Goal: Information Seeking & Learning: Find specific fact

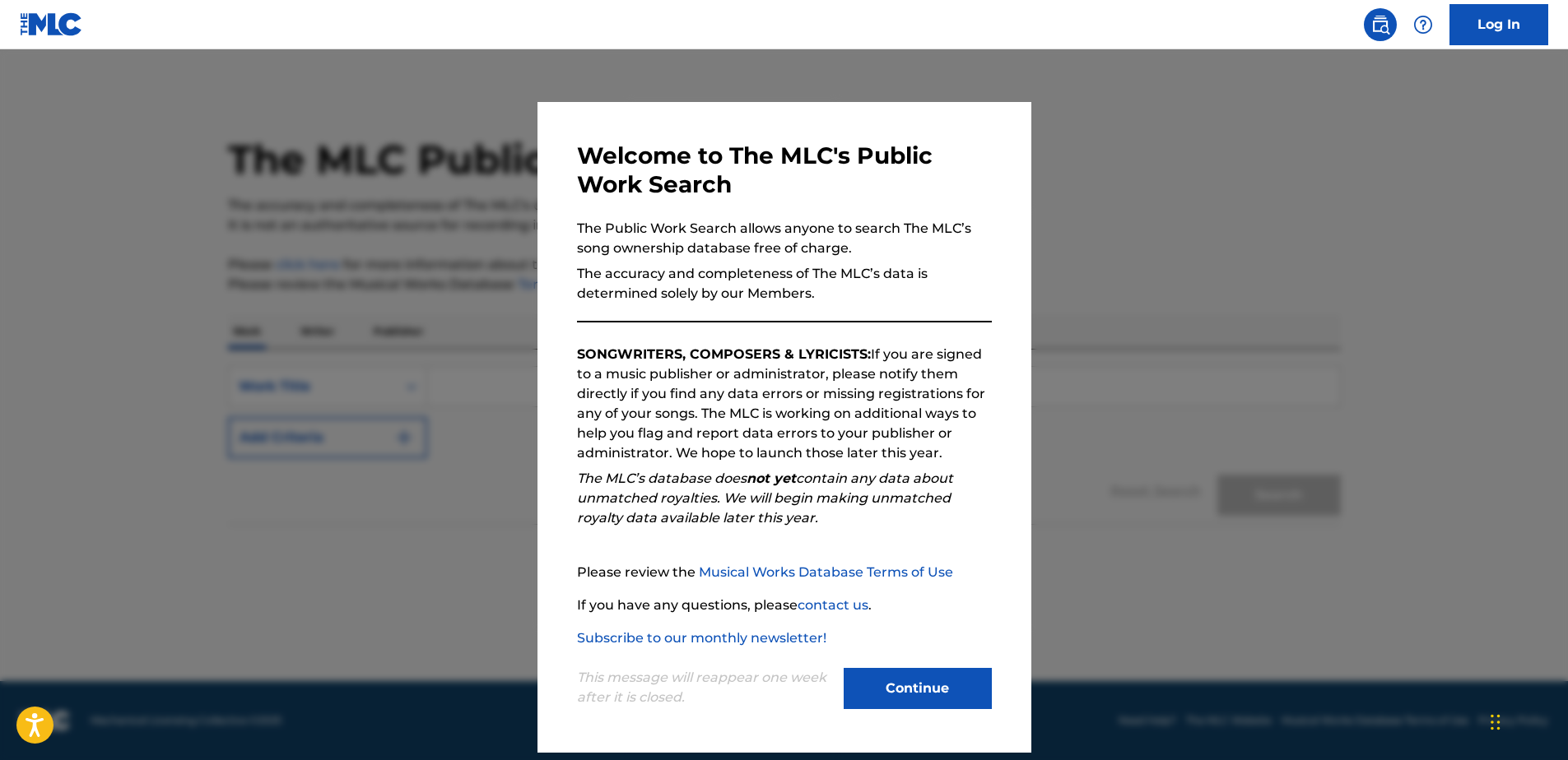
click at [967, 683] on button "Continue" at bounding box center [917, 689] width 148 height 41
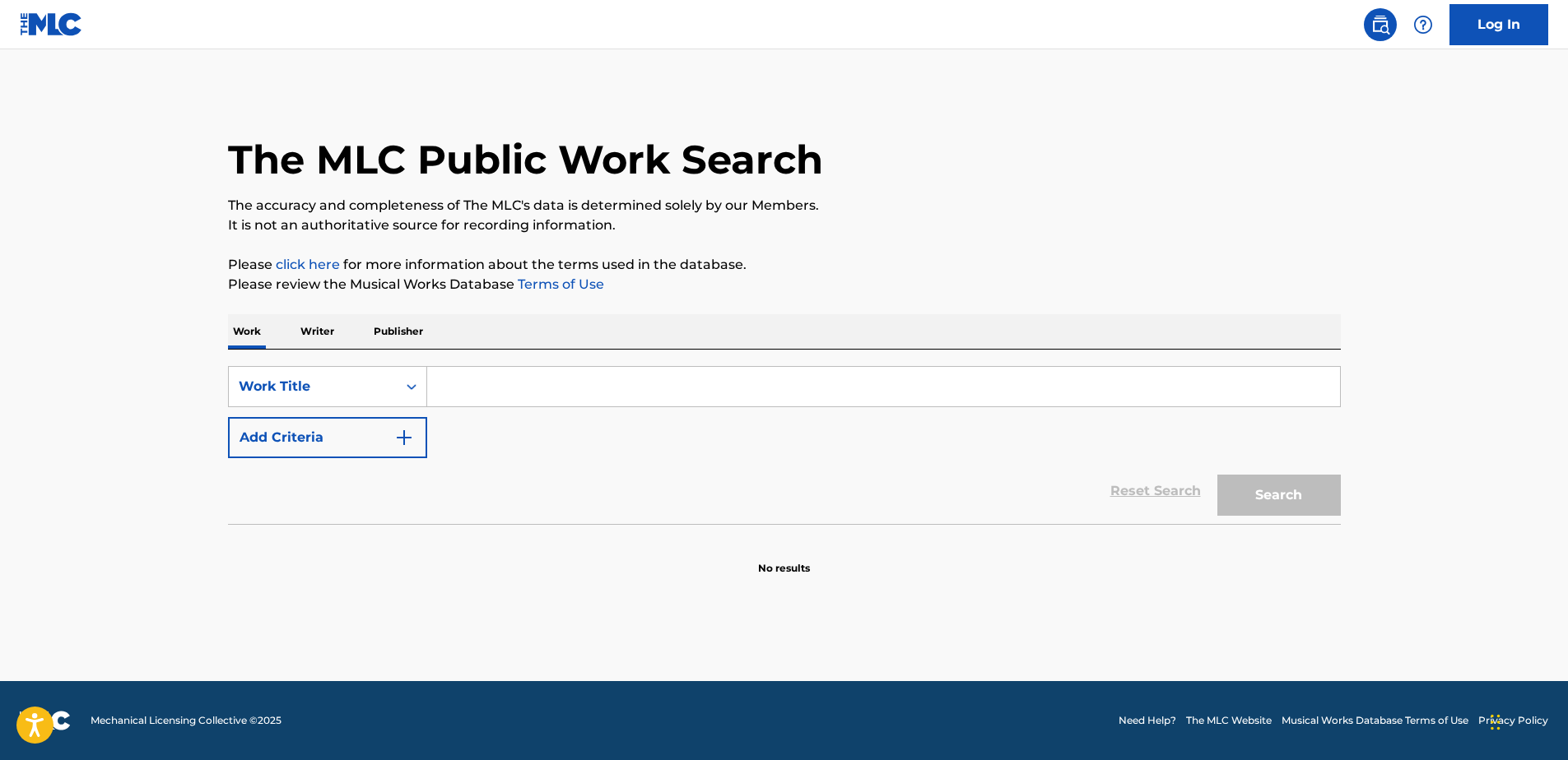
click at [398, 351] on div "SearchWithCriteria7343b9d2-41d6-4f9b-9074-0284dbba0641 Work Title Add Criteria …" at bounding box center [784, 437] width 1113 height 174
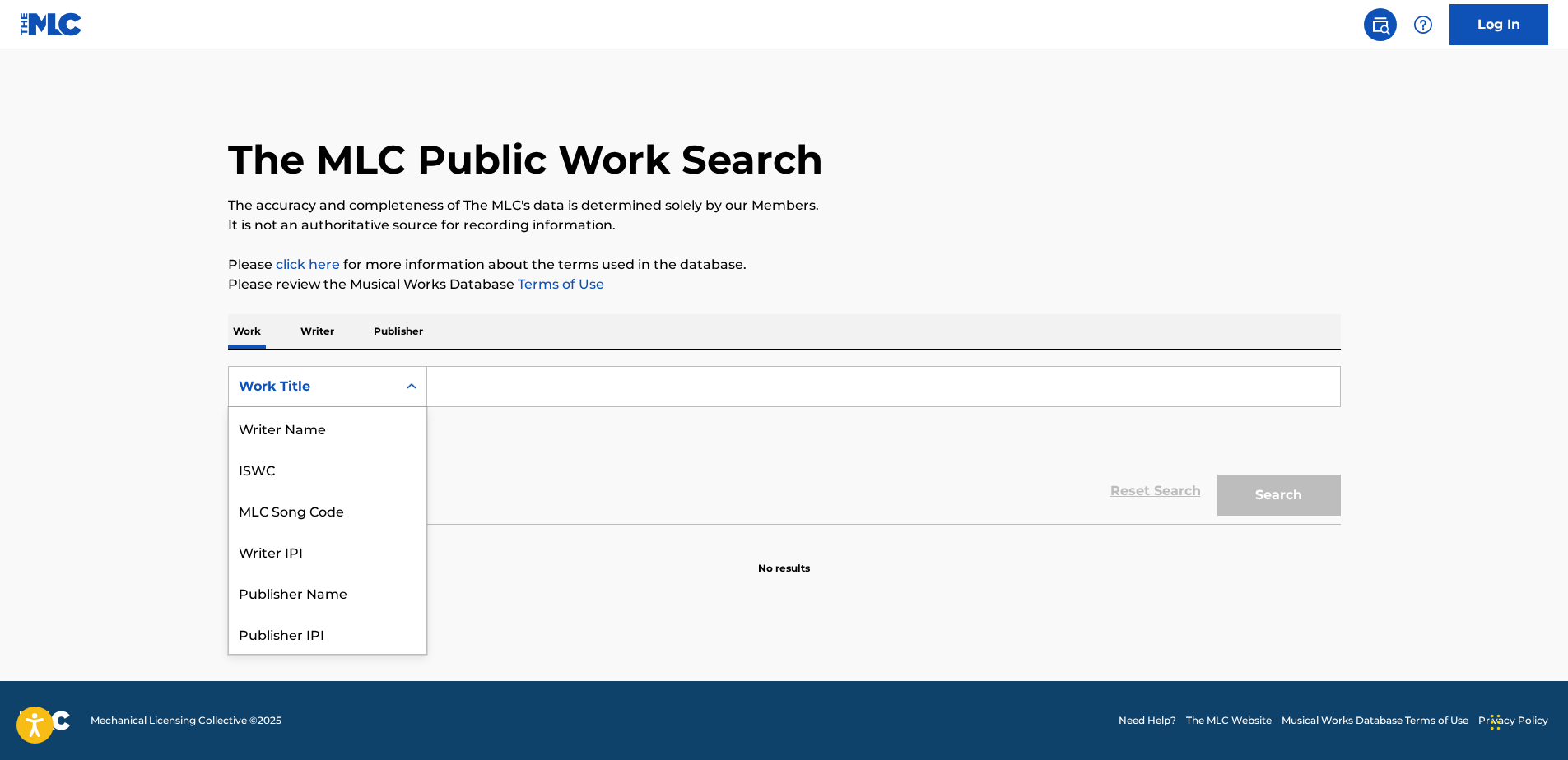
click at [387, 370] on div "Work Title" at bounding box center [328, 387] width 199 height 41
click at [334, 415] on div "MLC Song Code" at bounding box center [328, 428] width 197 height 41
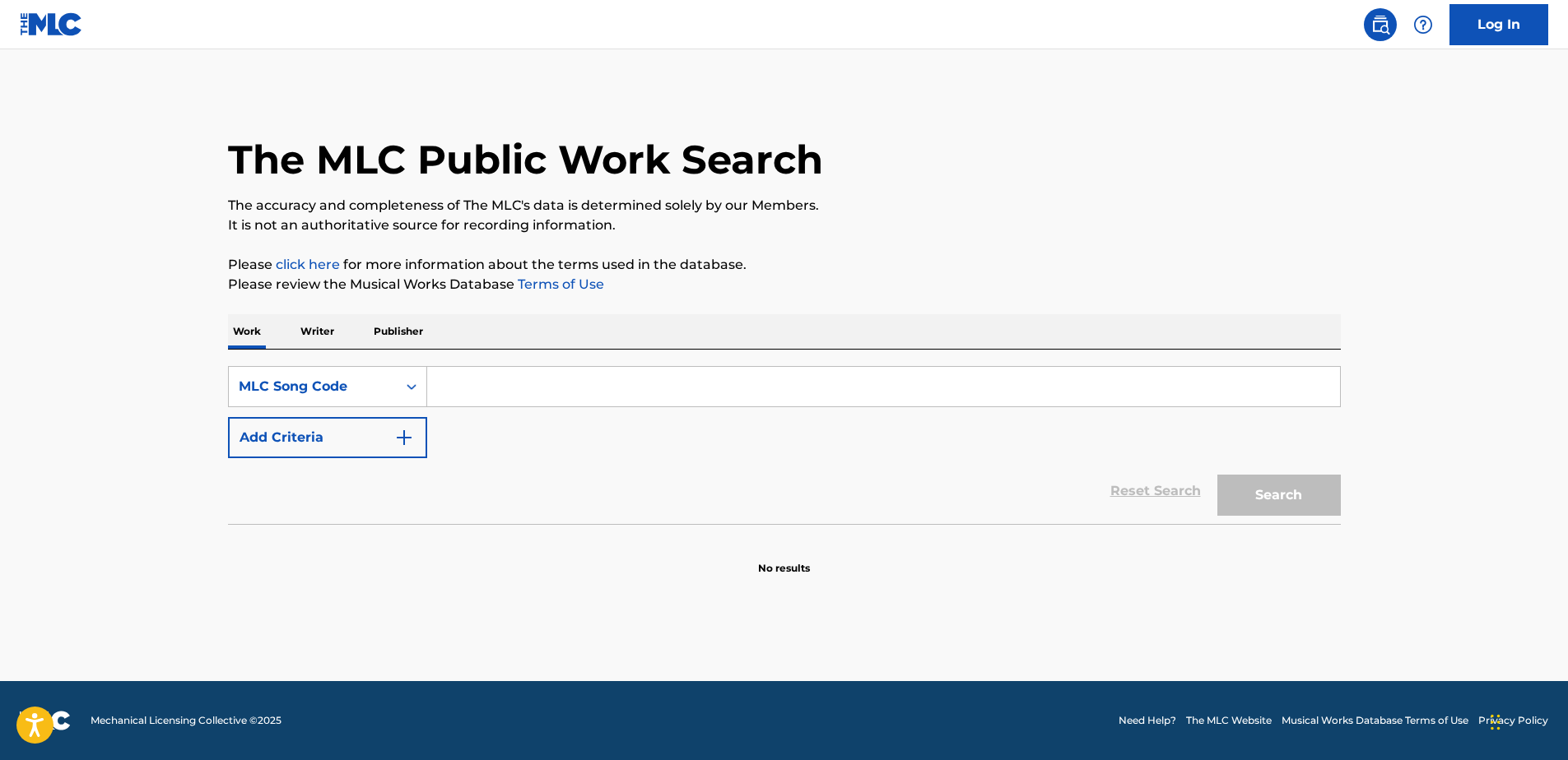
click at [472, 381] on input "Search Form" at bounding box center [883, 387] width 913 height 39
paste input "A2040G"
type input "A2040G"
click at [1251, 496] on button "Search" at bounding box center [1280, 495] width 124 height 41
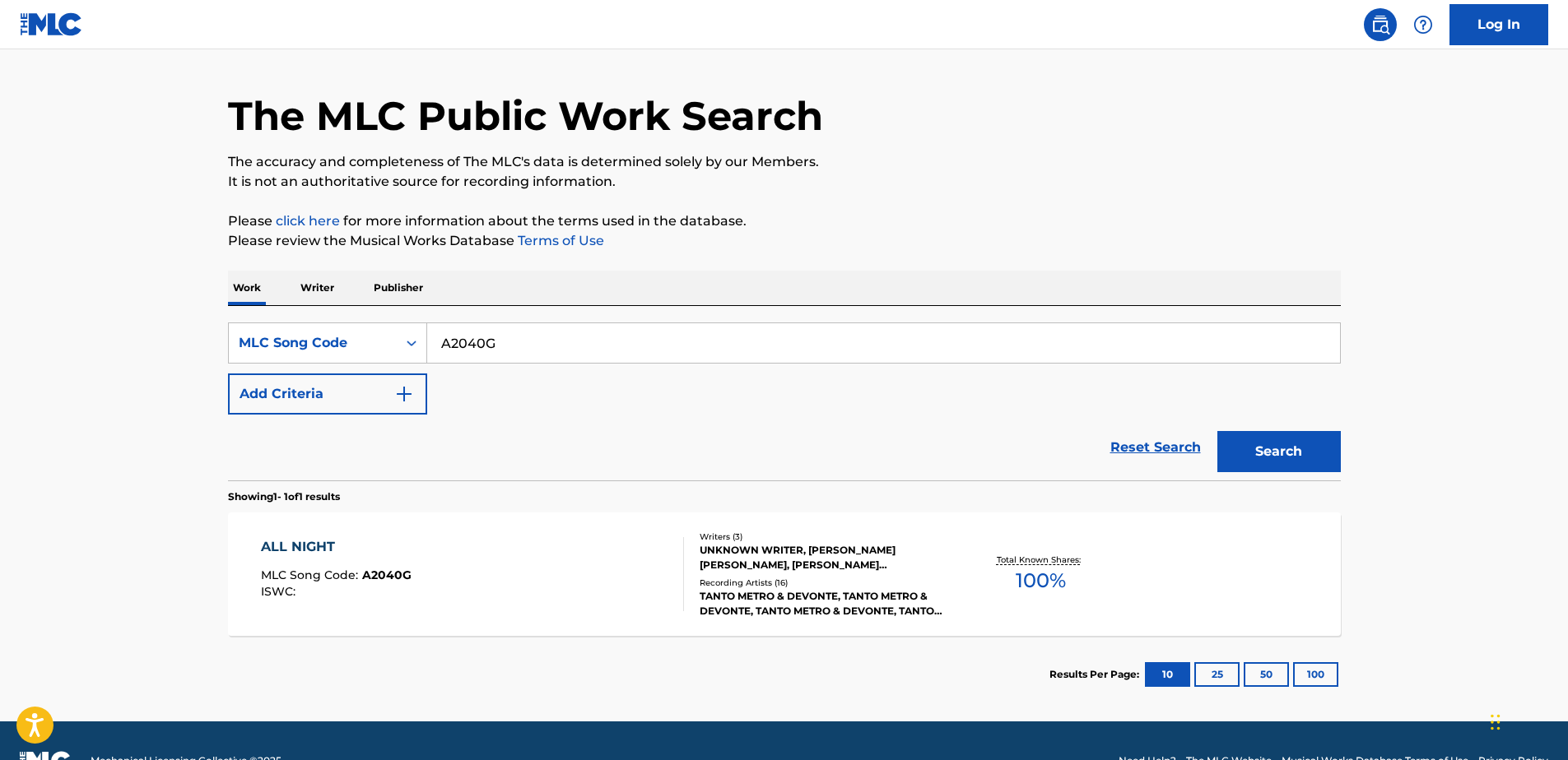
scroll to position [84, 0]
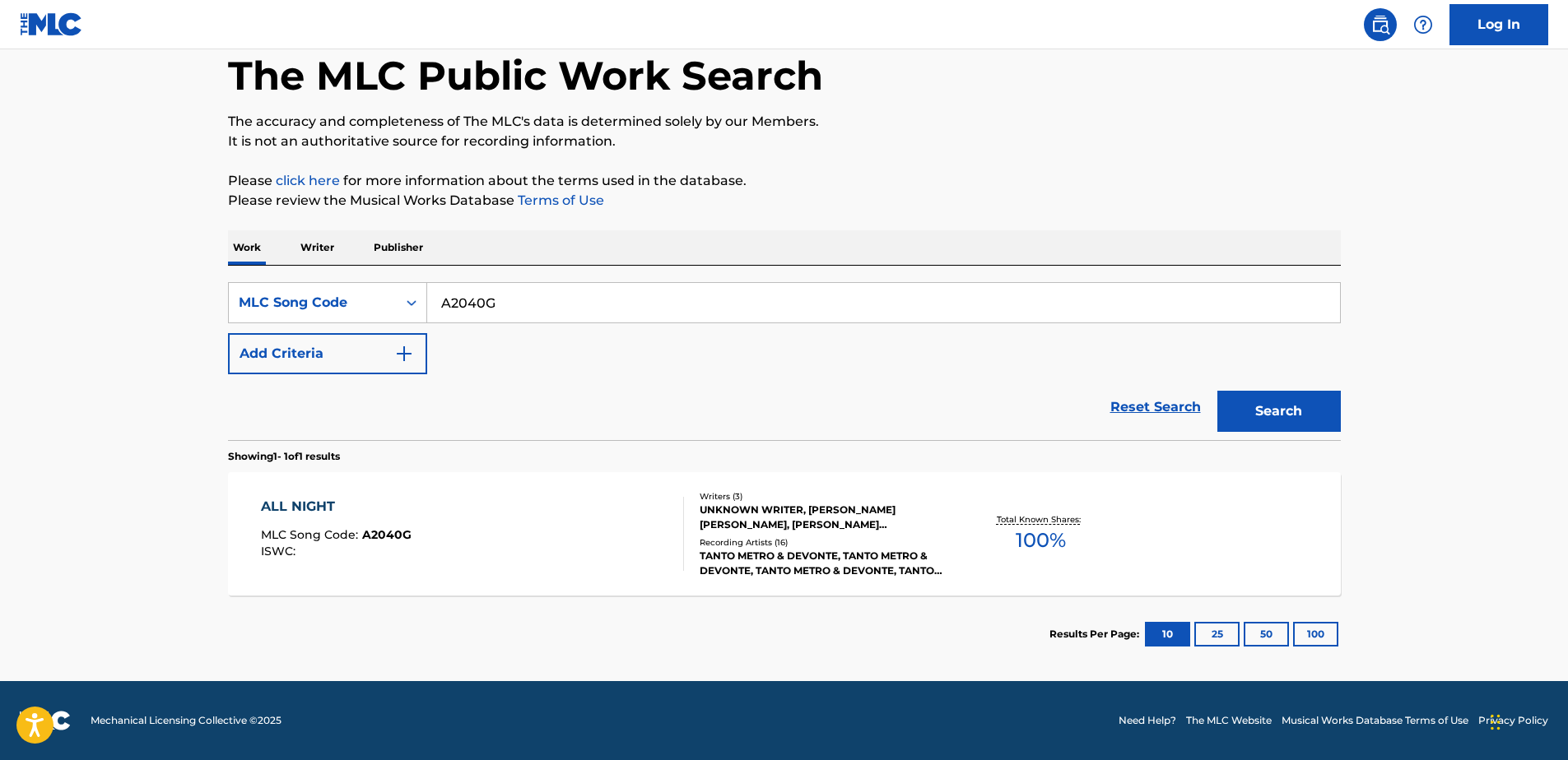
click at [398, 467] on section "ALL NIGHT MLC Song Code : A2040G ISWC : Writers ( 3 ) UNKNOWN WRITER, [PERSON_N…" at bounding box center [784, 529] width 1113 height 132
click at [399, 514] on div "ALL NIGHT" at bounding box center [337, 507] width 151 height 20
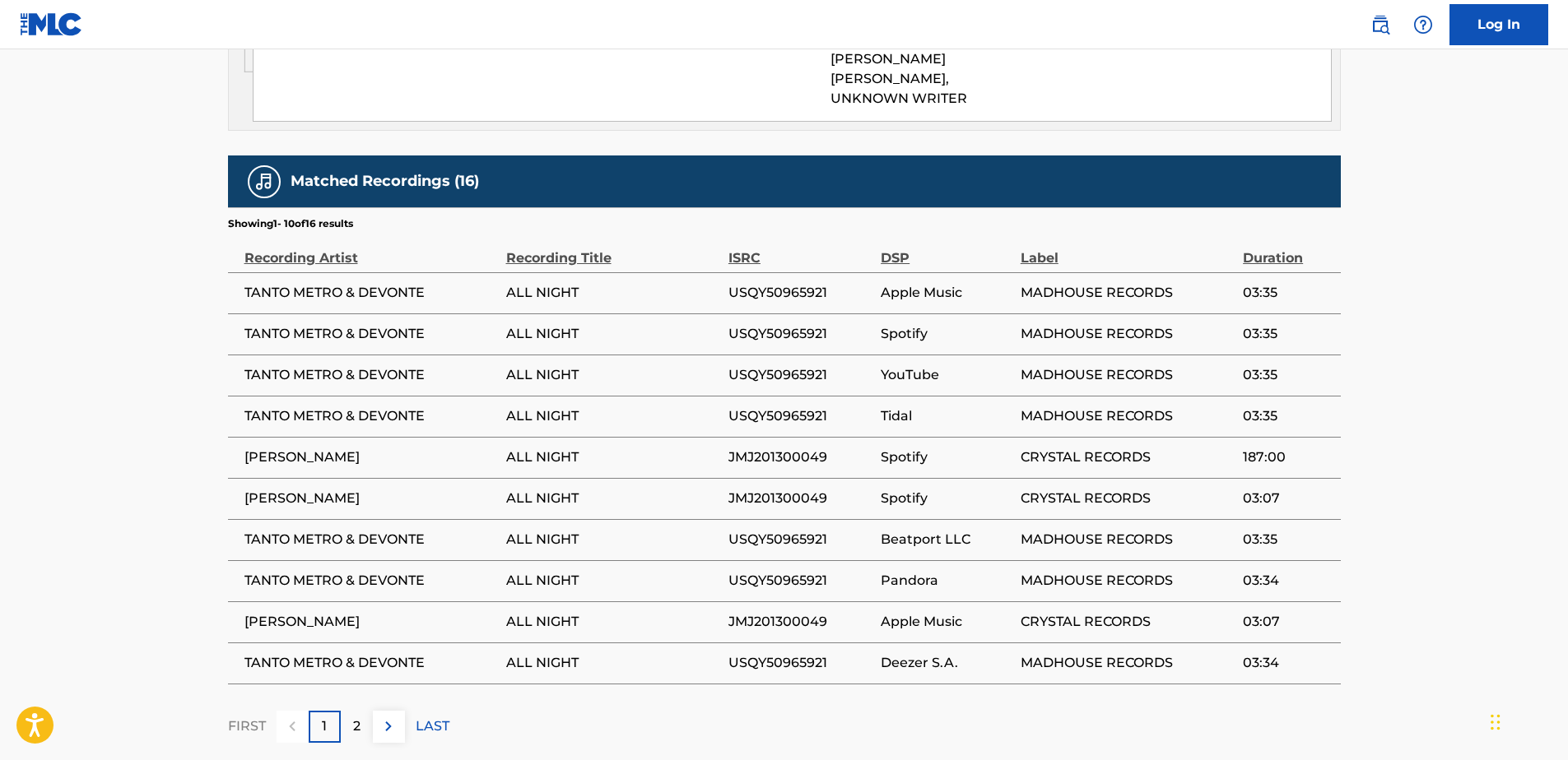
scroll to position [1481, 0]
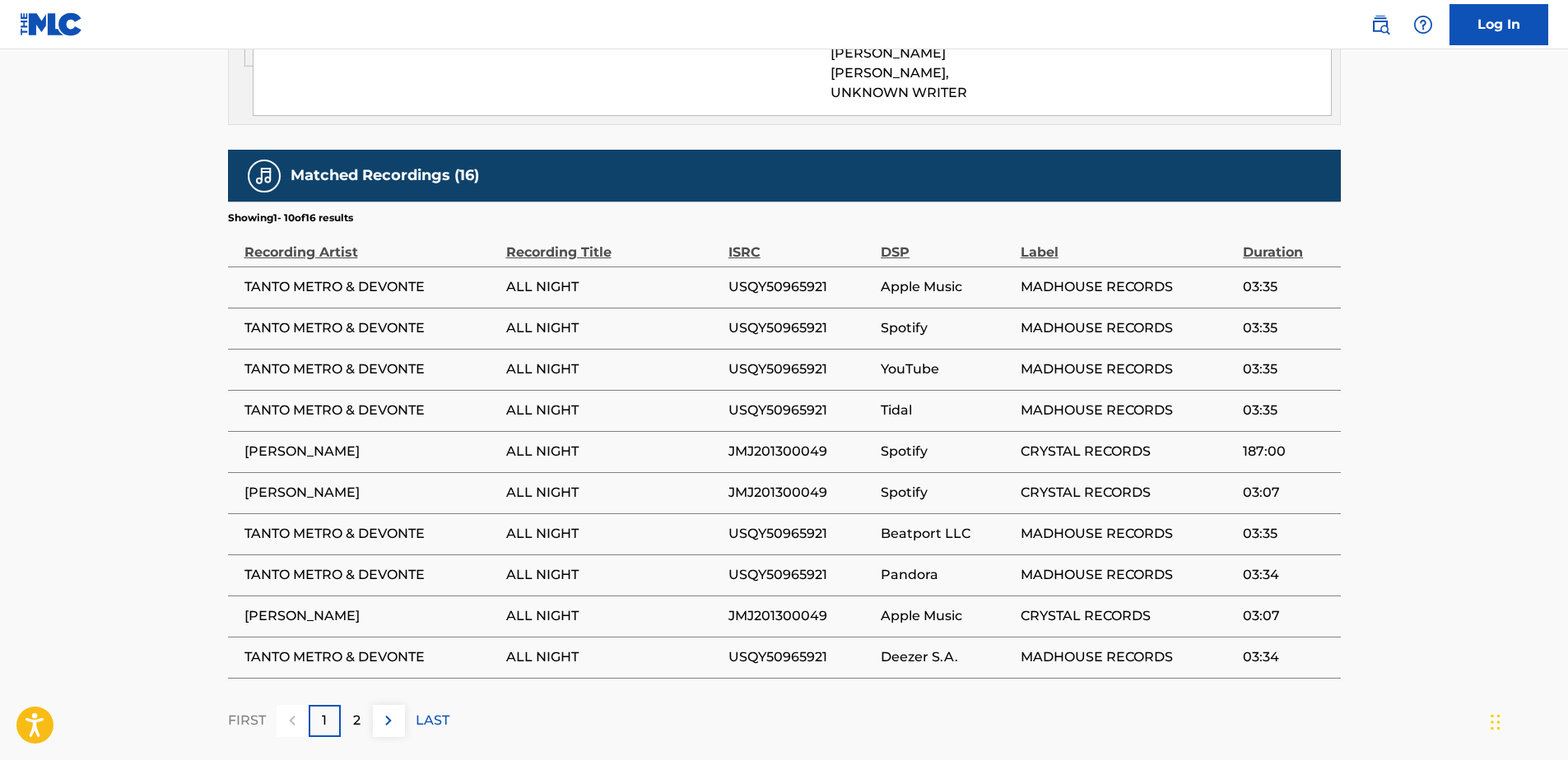
click at [452, 390] on td "TANTO METRO & DEVONTE" at bounding box center [367, 411] width 278 height 41
click at [549, 401] on span "ALL NIGHT" at bounding box center [613, 411] width 214 height 20
drag, startPoint x: 549, startPoint y: 342, endPoint x: 407, endPoint y: 383, distance: 147.8
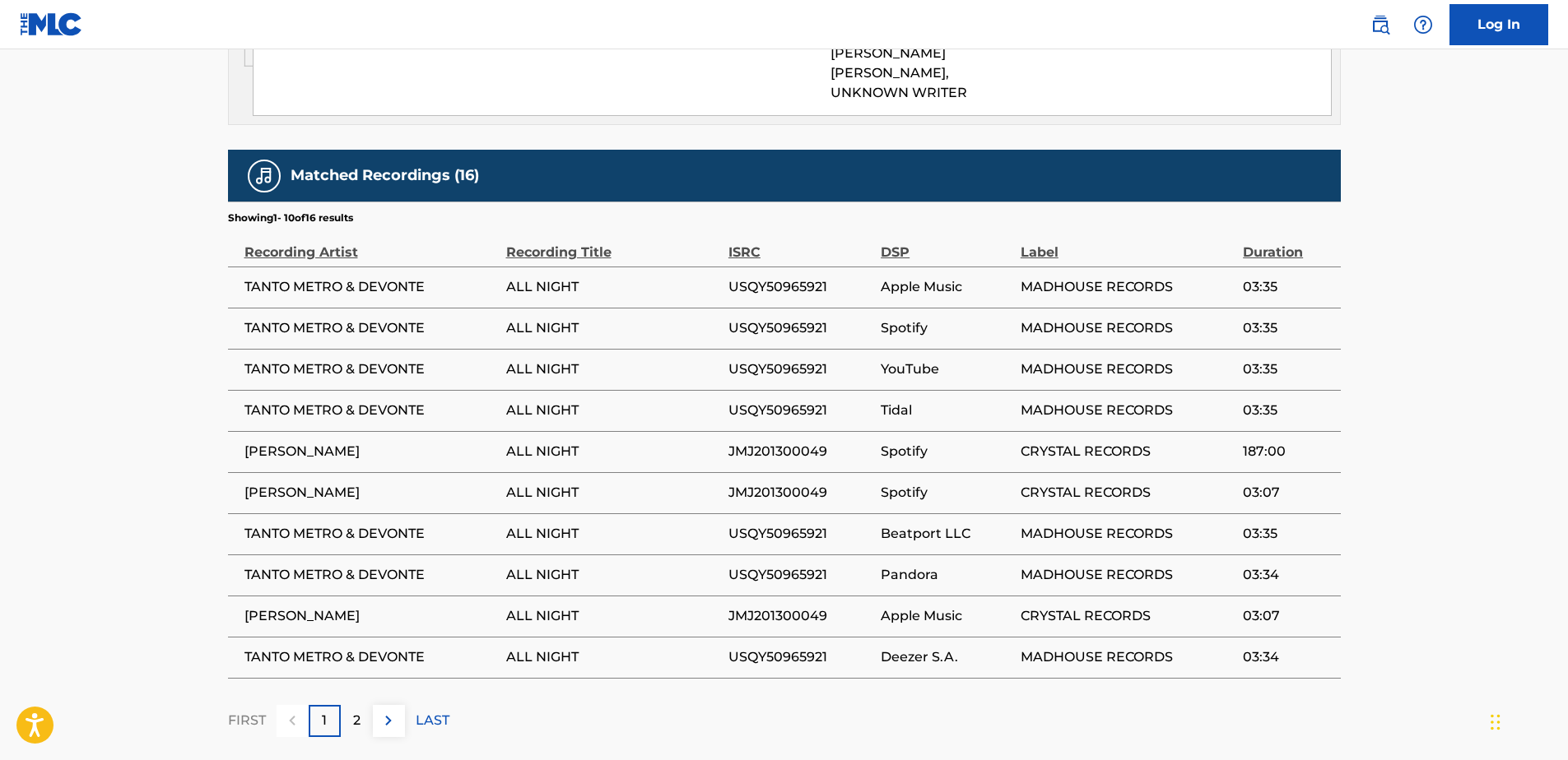
click at [407, 442] on span "[PERSON_NAME]" at bounding box center [371, 452] width 253 height 20
